Goal: Task Accomplishment & Management: Manage account settings

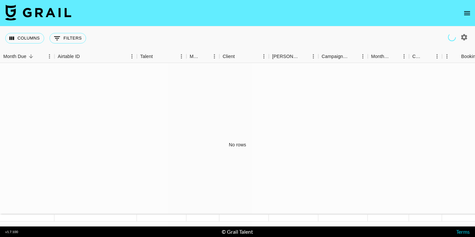
click at [468, 10] on icon "open drawer" at bounding box center [467, 13] width 8 height 8
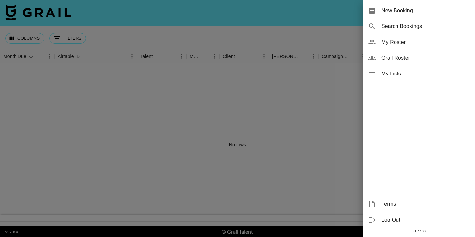
click at [406, 44] on span "My Roster" at bounding box center [425, 42] width 88 height 8
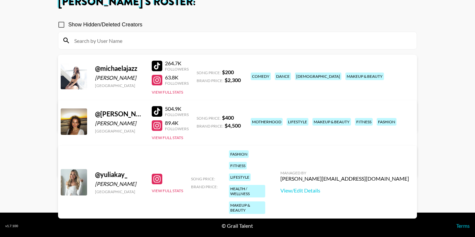
scroll to position [46, 0]
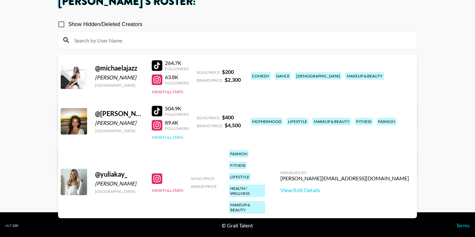
click at [181, 137] on button "View Full Stats" at bounding box center [167, 137] width 31 height 5
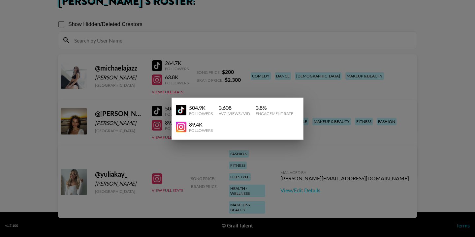
click at [197, 107] on div "504.9K" at bounding box center [201, 108] width 24 height 7
click at [207, 130] on div "Followers" at bounding box center [201, 130] width 24 height 5
click at [272, 95] on div at bounding box center [237, 118] width 475 height 237
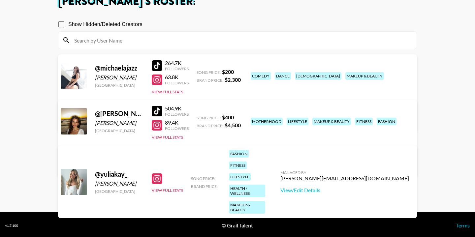
click at [176, 176] on div "View Full Stats" at bounding box center [167, 182] width 31 height 22
click at [176, 188] on button "View Full Stats" at bounding box center [167, 190] width 31 height 5
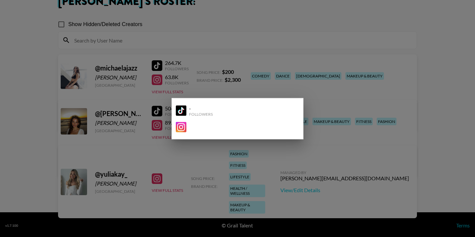
click at [194, 168] on div at bounding box center [237, 118] width 475 height 237
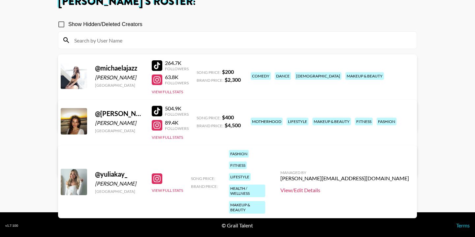
click at [357, 187] on link "View/Edit Details" at bounding box center [344, 190] width 129 height 7
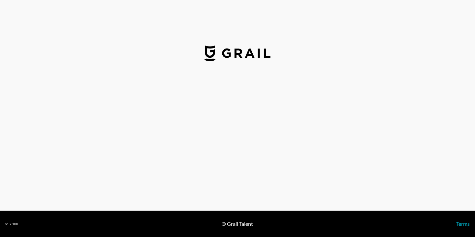
select select "USD"
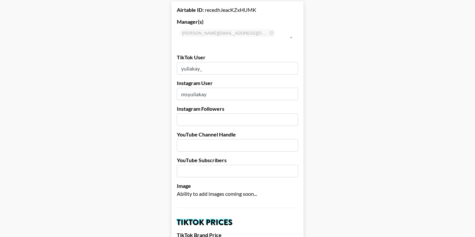
scroll to position [50, 0]
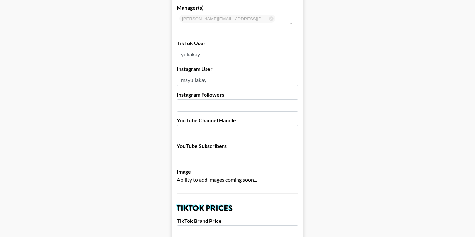
click at [226, 99] on input "number" at bounding box center [237, 105] width 121 height 13
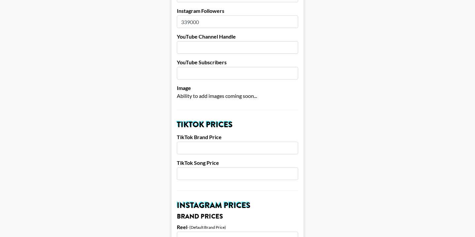
scroll to position [153, 0]
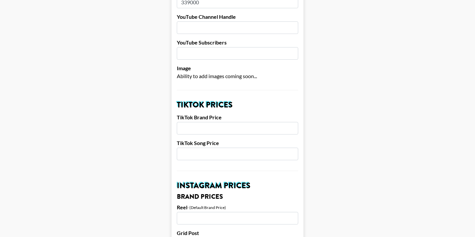
type input "339000"
click at [228, 122] on input "number" at bounding box center [237, 128] width 121 height 13
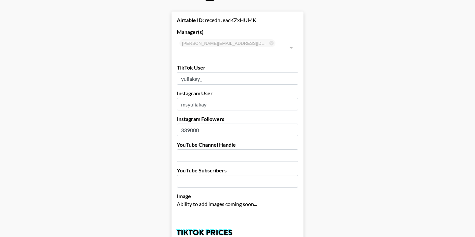
scroll to position [14, 0]
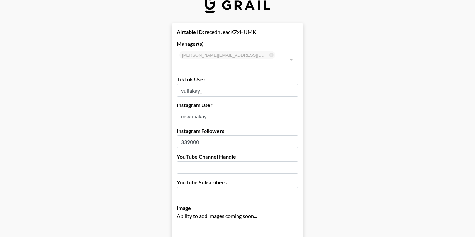
click at [224, 136] on input "339000" at bounding box center [237, 142] width 121 height 13
type input "339000"
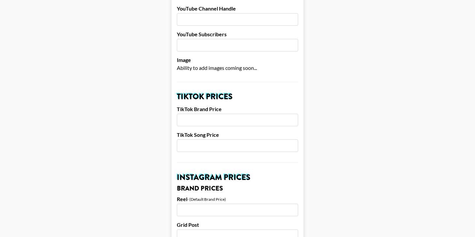
scroll to position [163, 0]
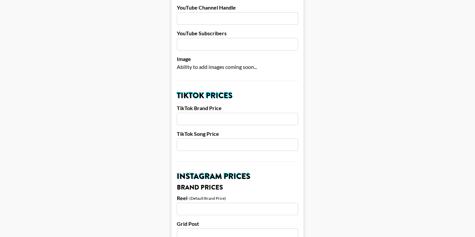
click at [220, 113] on input "number" at bounding box center [237, 119] width 121 height 13
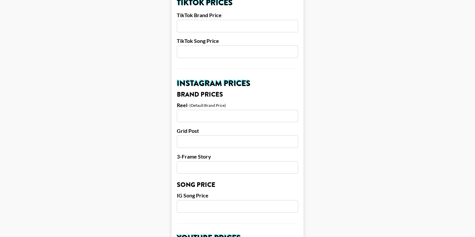
scroll to position [260, 0]
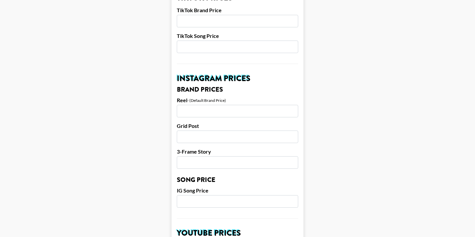
click at [225, 105] on input "number" at bounding box center [237, 111] width 121 height 13
type input "6"
type input "5500"
click at [245, 131] on input "number" at bounding box center [237, 137] width 121 height 13
type input "4"
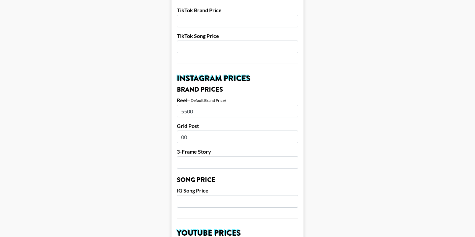
type input "0"
type input "4"
type input "4750"
click at [203, 156] on input "number" at bounding box center [237, 162] width 121 height 13
type input "3500"
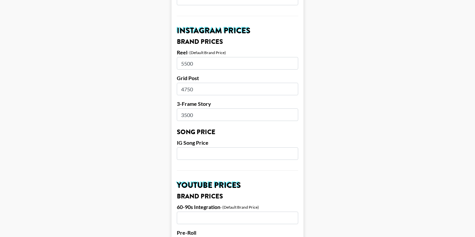
scroll to position [327, 0]
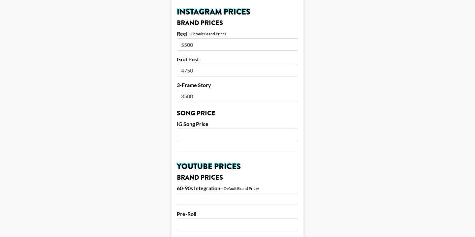
click at [235, 129] on input "number" at bounding box center [237, 135] width 121 height 13
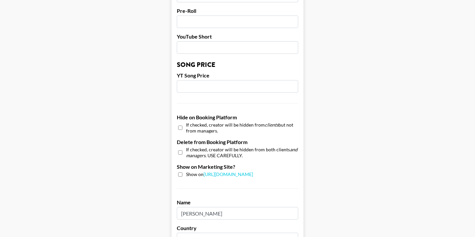
scroll to position [572, 0]
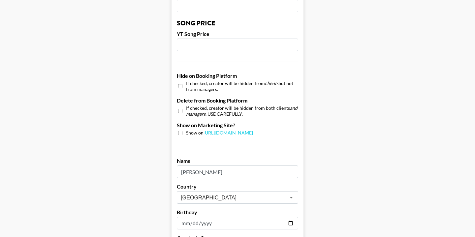
type input "300"
click at [181, 131] on input "checkbox" at bounding box center [180, 133] width 4 height 4
checkbox input "true"
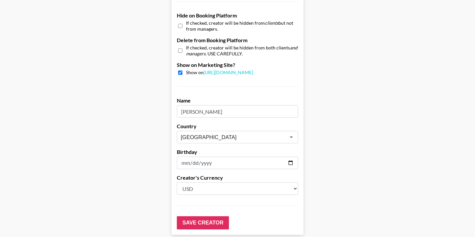
scroll to position [657, 0]
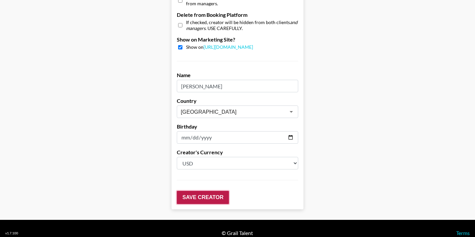
click at [203, 191] on input "Save Creator" at bounding box center [203, 197] width 52 height 13
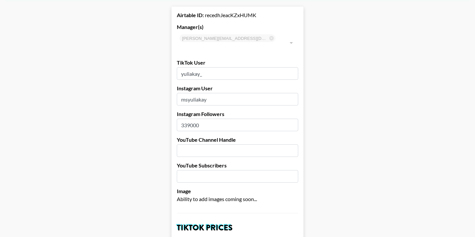
scroll to position [0, 0]
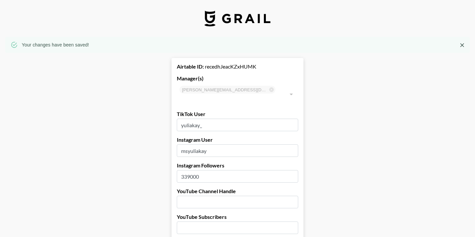
click at [461, 45] on icon "Close" at bounding box center [462, 45] width 4 height 4
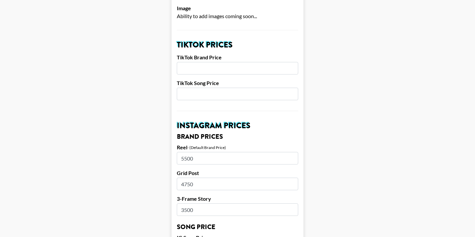
scroll to position [223, 0]
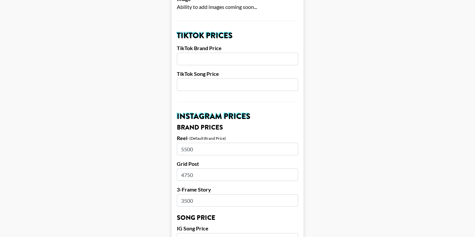
click at [220, 53] on input "number" at bounding box center [237, 59] width 121 height 13
type input "400"
click at [243, 78] on input "number" at bounding box center [237, 84] width 121 height 13
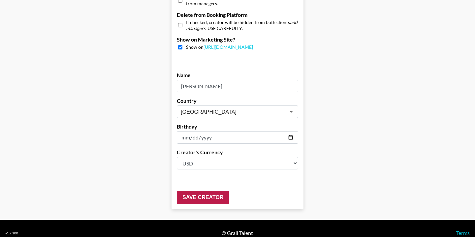
type input "200"
click at [201, 191] on input "Save Creator" at bounding box center [203, 197] width 52 height 13
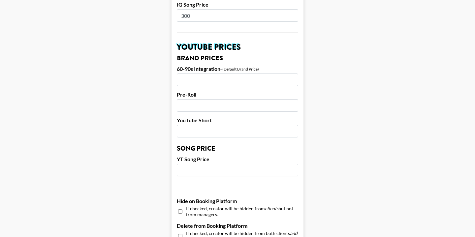
scroll to position [0, 0]
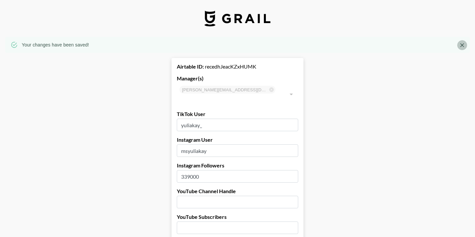
click at [462, 45] on icon "Close" at bounding box center [462, 45] width 4 height 4
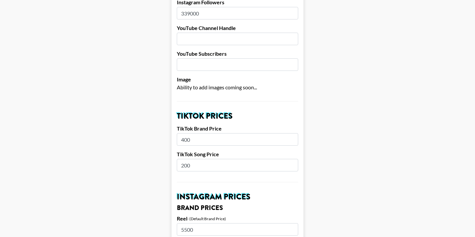
scroll to position [145, 0]
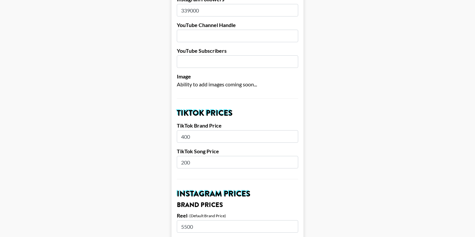
click at [215, 130] on input "400" at bounding box center [237, 136] width 121 height 13
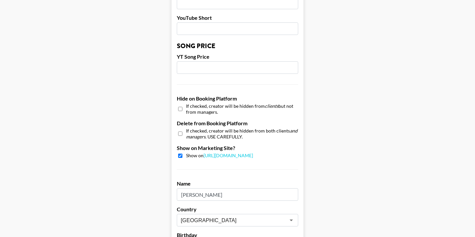
scroll to position [657, 0]
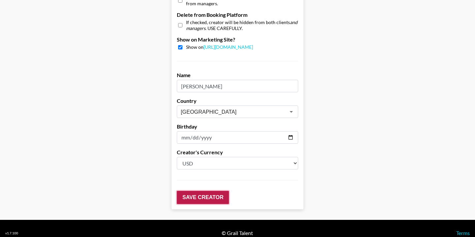
click at [206, 191] on input "Save Creator" at bounding box center [203, 197] width 52 height 13
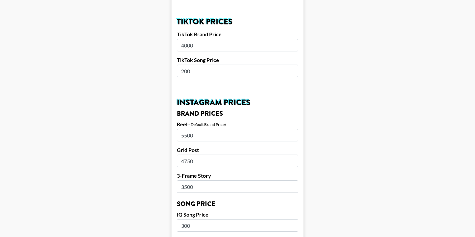
scroll to position [219, 0]
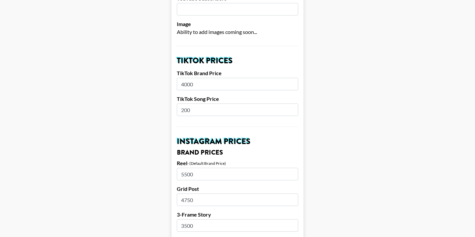
click at [245, 78] on input "4000" at bounding box center [237, 84] width 121 height 13
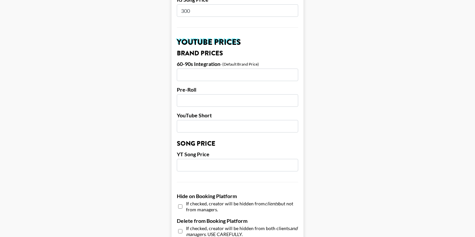
scroll to position [678, 0]
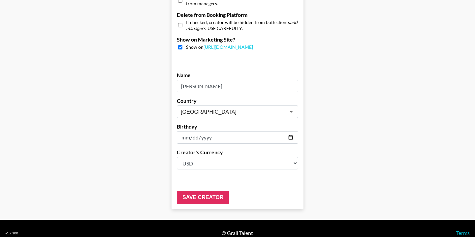
type input "400"
click at [213, 191] on input "Save Creator" at bounding box center [203, 197] width 52 height 13
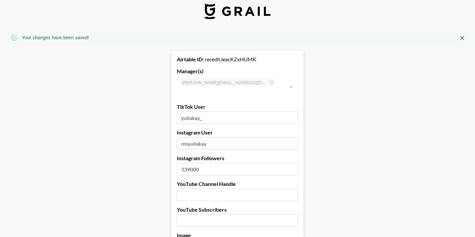
scroll to position [0, 0]
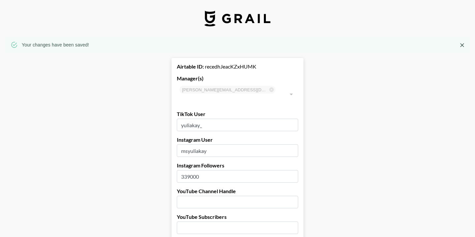
click at [460, 47] on icon "Close" at bounding box center [462, 45] width 7 height 7
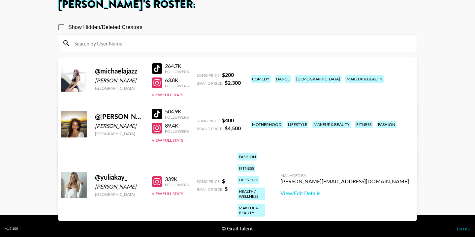
scroll to position [47, 0]
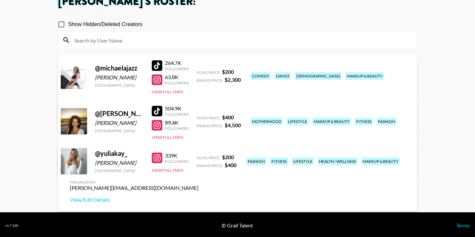
scroll to position [47, 0]
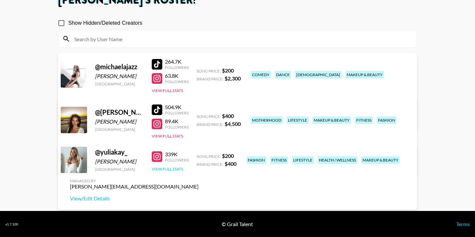
click at [175, 171] on button "View Full Stats" at bounding box center [167, 168] width 31 height 5
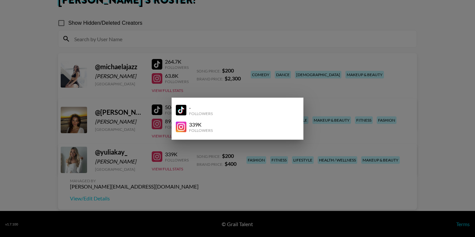
click at [197, 133] on div "339K Followers" at bounding box center [237, 127] width 123 height 17
click at [233, 167] on div at bounding box center [237, 118] width 475 height 237
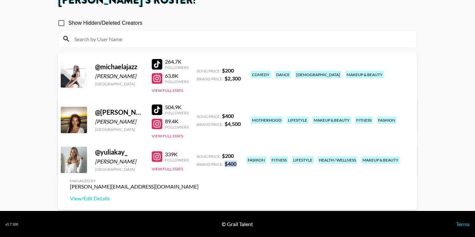
drag, startPoint x: 223, startPoint y: 168, endPoint x: 240, endPoint y: 168, distance: 17.1
click at [240, 168] on div "@ yuliakay_ Yulia Kay Canada 339K Followers View Full Stats Song Price: $ 200 B…" at bounding box center [237, 177] width 359 height 66
click at [198, 195] on link "View/Edit Details" at bounding box center [134, 198] width 129 height 7
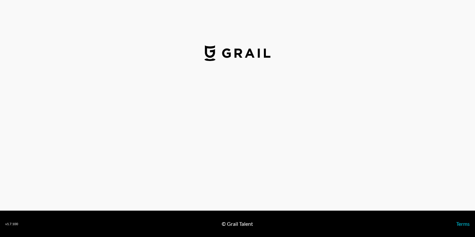
select select "USD"
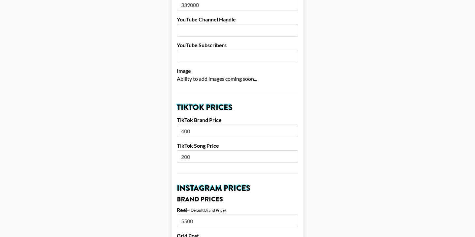
scroll to position [180, 0]
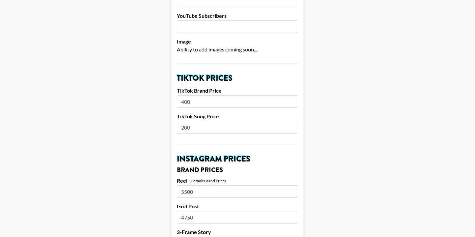
click at [220, 95] on input "400" at bounding box center [237, 101] width 121 height 13
click at [214, 121] on input "200" at bounding box center [237, 127] width 121 height 13
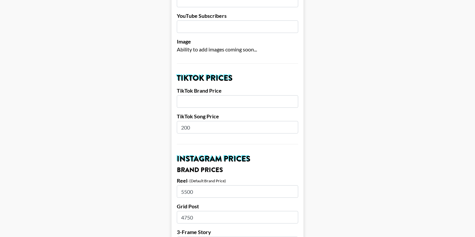
click at [214, 121] on input "200" at bounding box center [237, 127] width 121 height 13
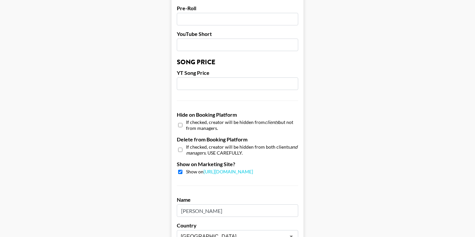
scroll to position [657, 0]
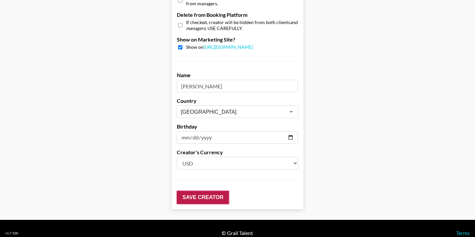
click at [199, 191] on input "Save Creator" at bounding box center [203, 197] width 52 height 13
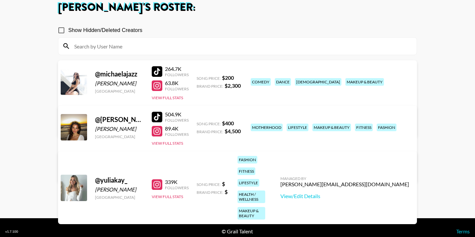
scroll to position [43, 0]
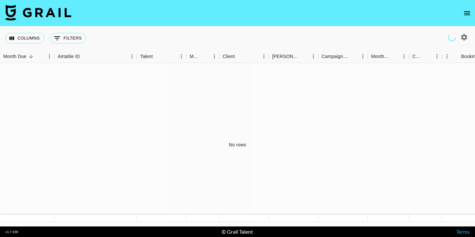
click at [463, 13] on icon "open drawer" at bounding box center [467, 13] width 8 height 8
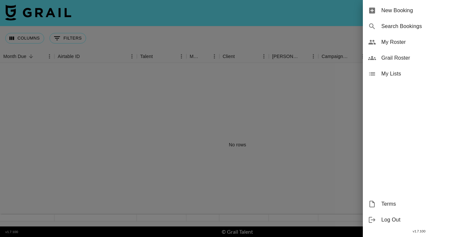
click at [414, 46] on div "My Roster" at bounding box center [419, 42] width 112 height 16
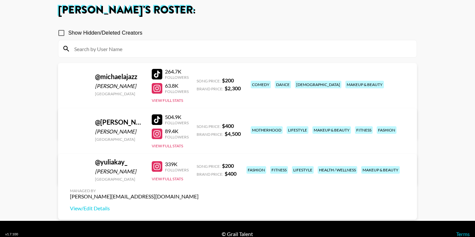
scroll to position [47, 0]
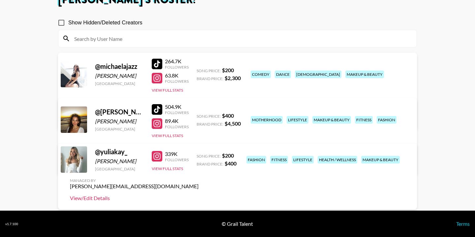
click at [198, 195] on link "View/Edit Details" at bounding box center [134, 198] width 129 height 7
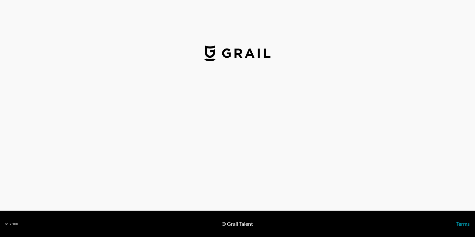
select select "USD"
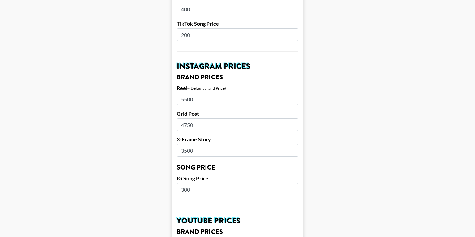
scroll to position [306, 0]
